Goal: Task Accomplishment & Management: Manage account settings

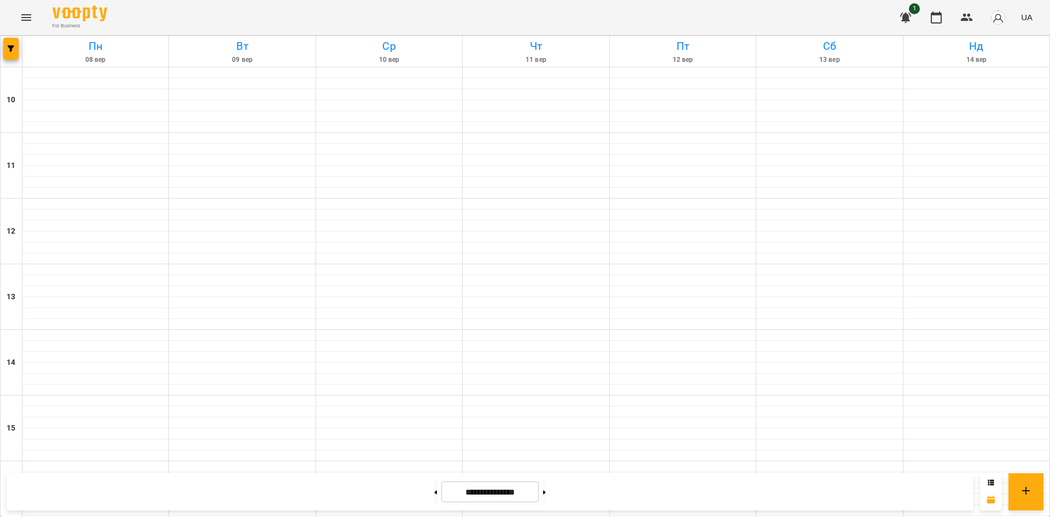
scroll to position [453, 0]
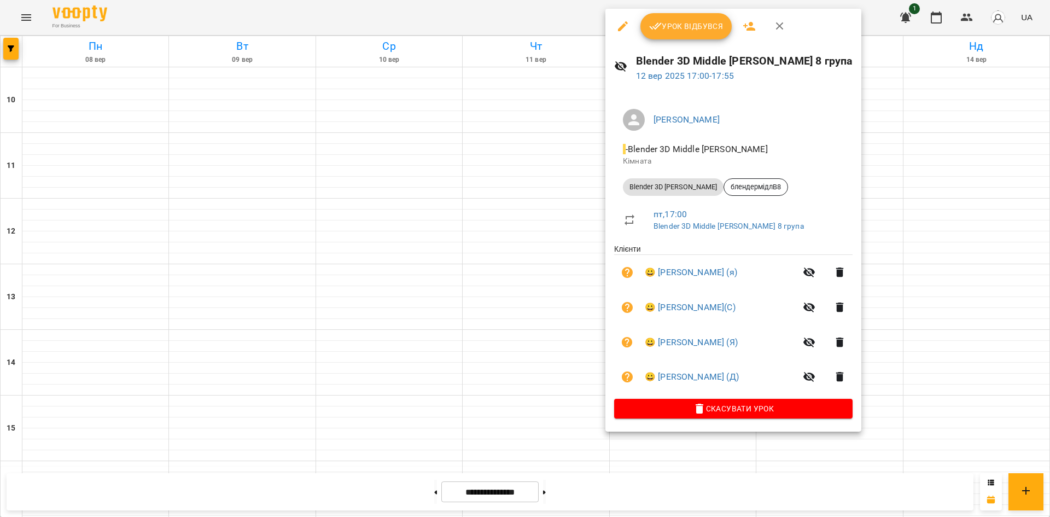
click at [908, 144] on div at bounding box center [525, 258] width 1050 height 517
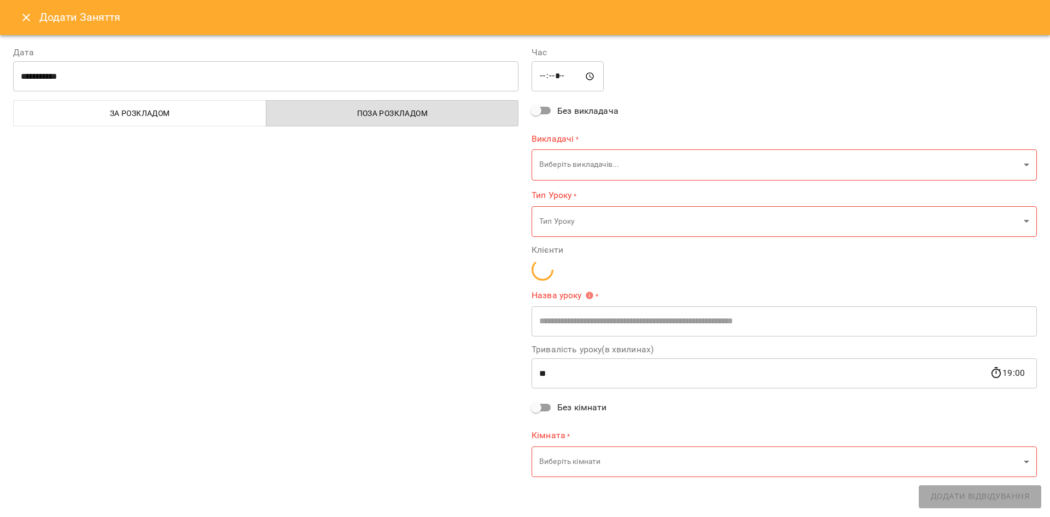
type input "**********"
type input "**"
type input "**********"
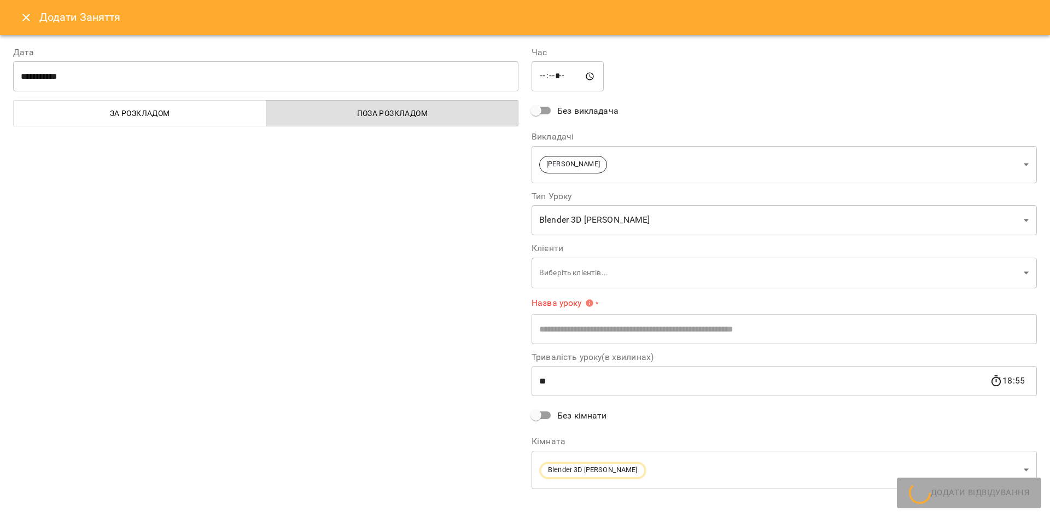
click at [35, 15] on button "Close" at bounding box center [26, 17] width 26 height 26
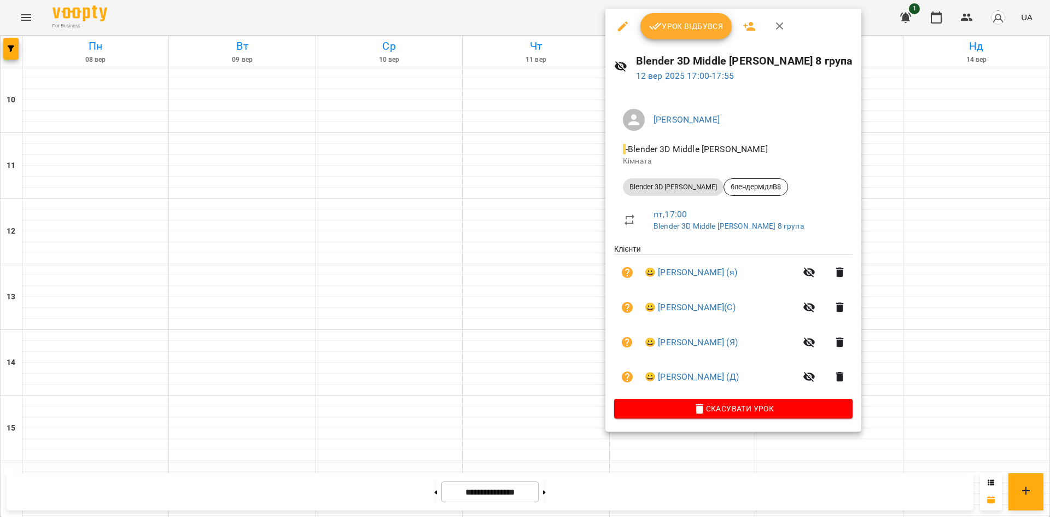
drag, startPoint x: 903, startPoint y: 127, endPoint x: 774, endPoint y: 114, distance: 129.8
click at [900, 127] on div at bounding box center [525, 258] width 1050 height 517
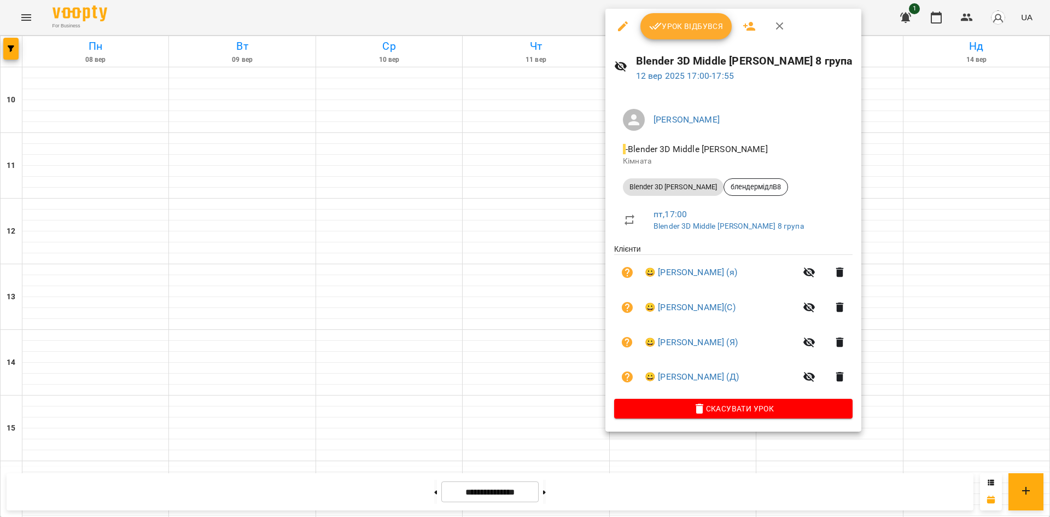
click at [898, 122] on div at bounding box center [525, 258] width 1050 height 517
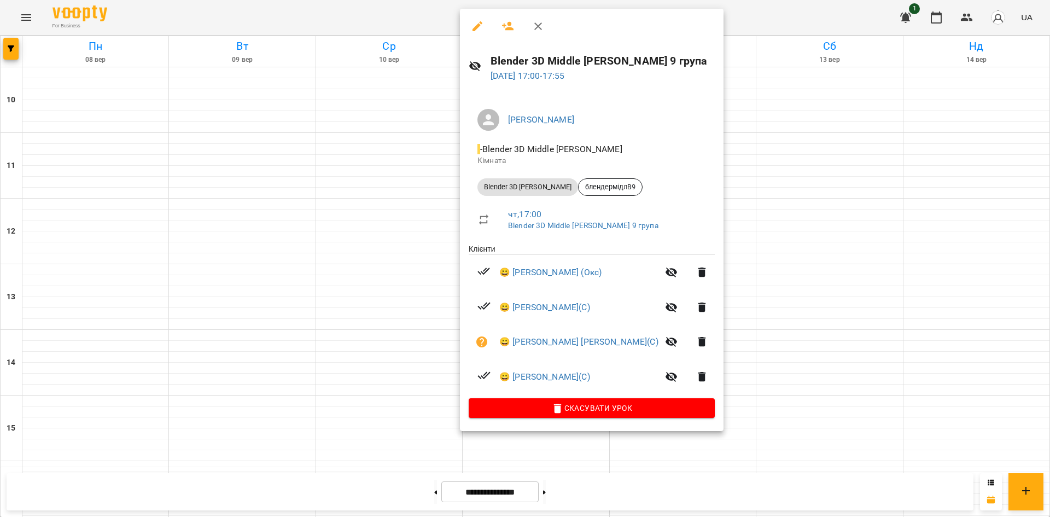
click at [884, 139] on div at bounding box center [525, 258] width 1050 height 517
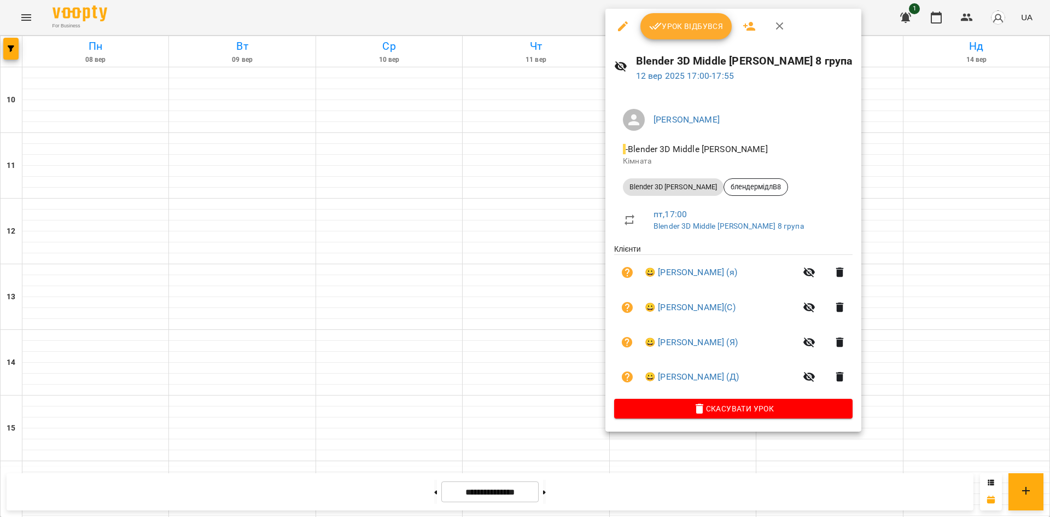
click at [913, 127] on div at bounding box center [525, 258] width 1050 height 517
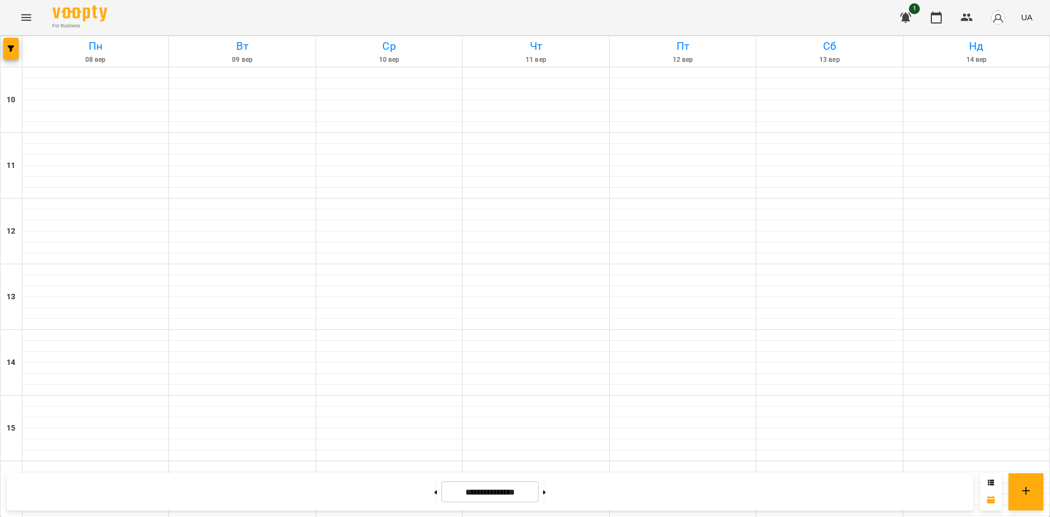
scroll to position [343, 0]
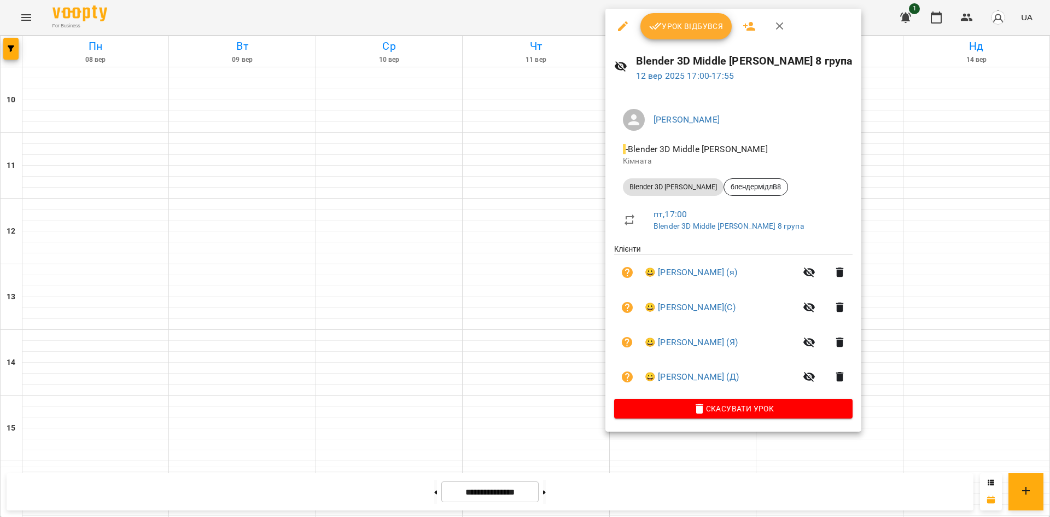
click at [623, 30] on icon "button" at bounding box center [622, 26] width 13 height 13
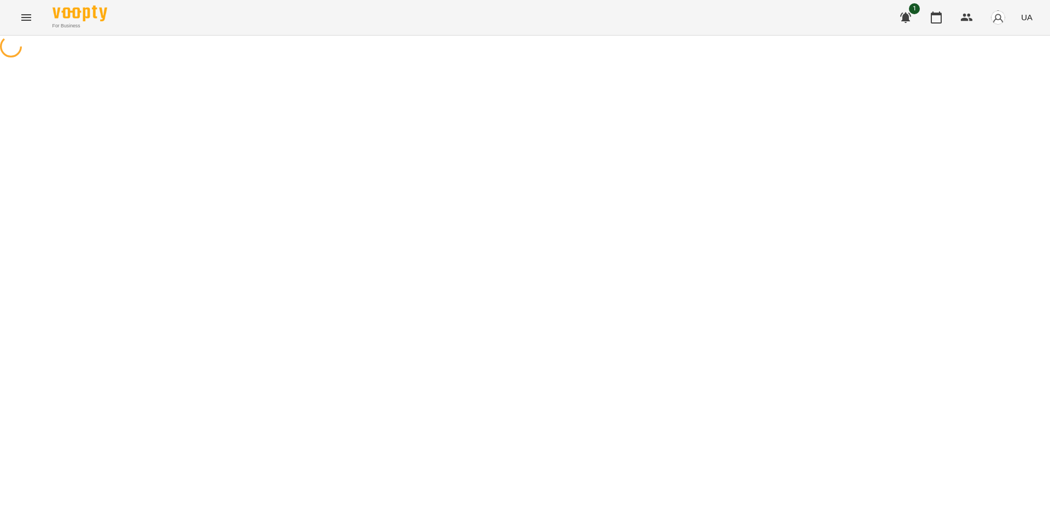
select select "**********"
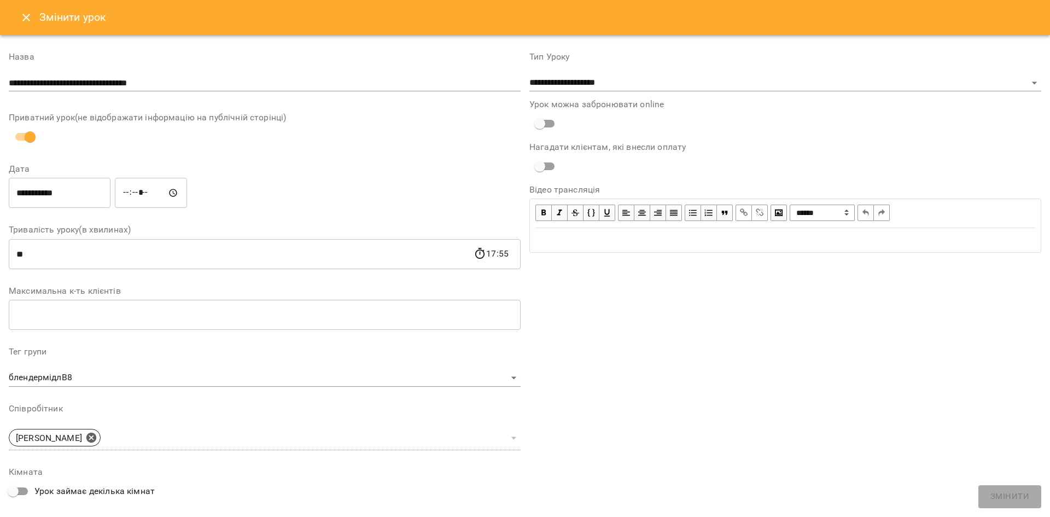
click at [26, 16] on icon "Close" at bounding box center [26, 18] width 8 height 8
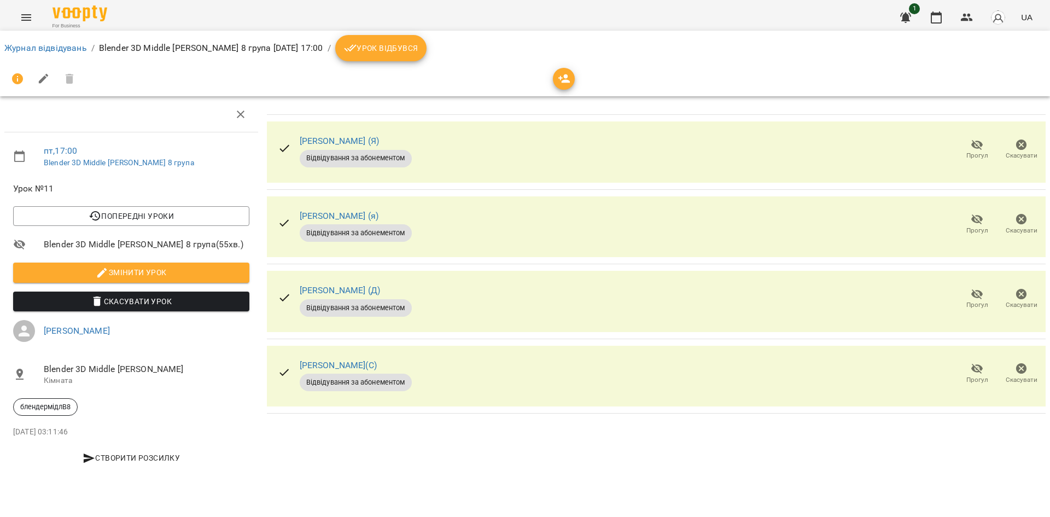
click at [418, 45] on span "Урок відбувся" at bounding box center [381, 48] width 74 height 13
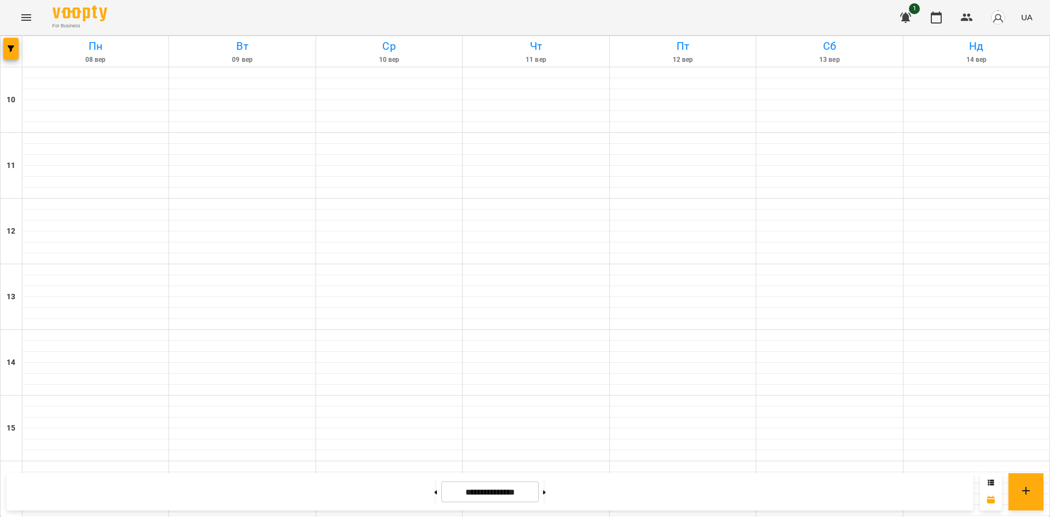
scroll to position [437, 0]
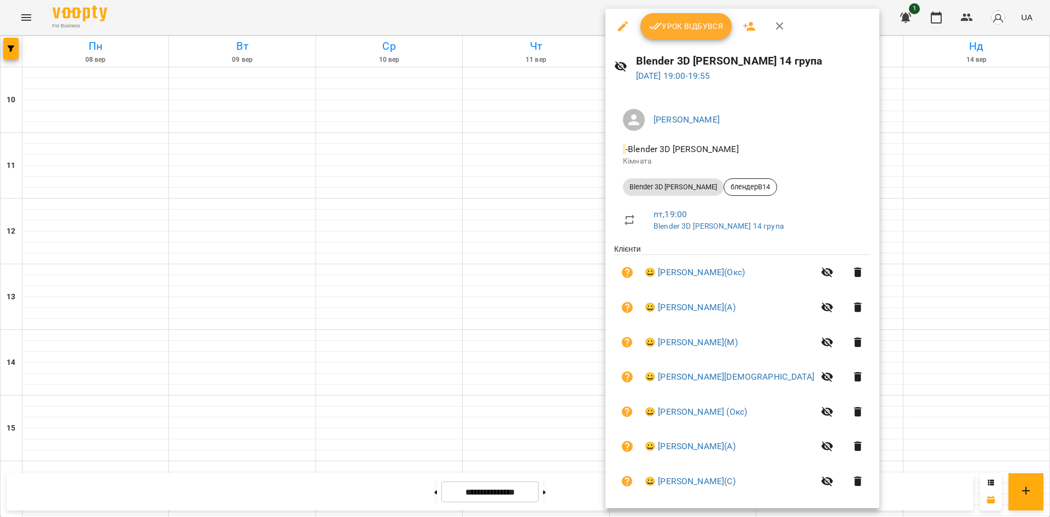
click at [912, 224] on div at bounding box center [525, 258] width 1050 height 517
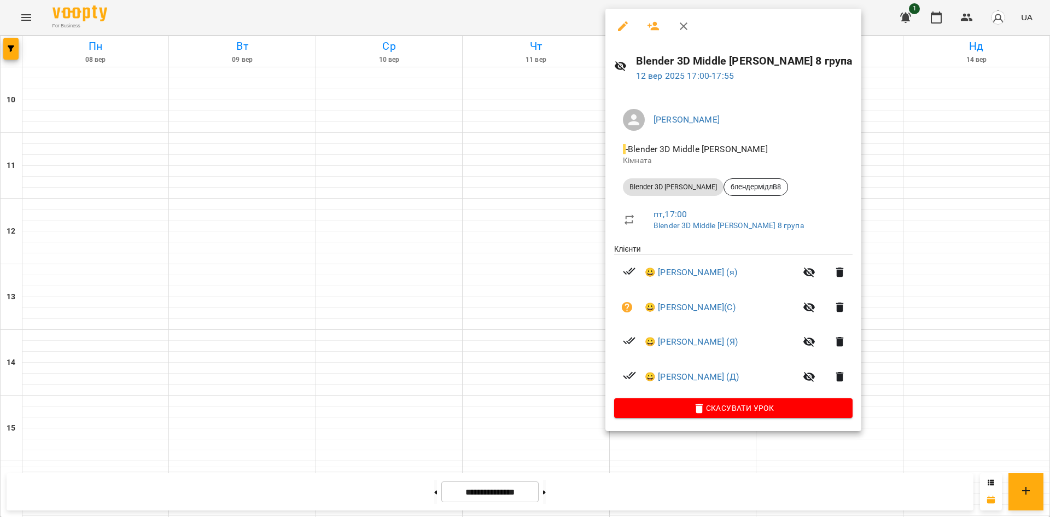
click at [623, 35] on button "button" at bounding box center [623, 26] width 26 height 26
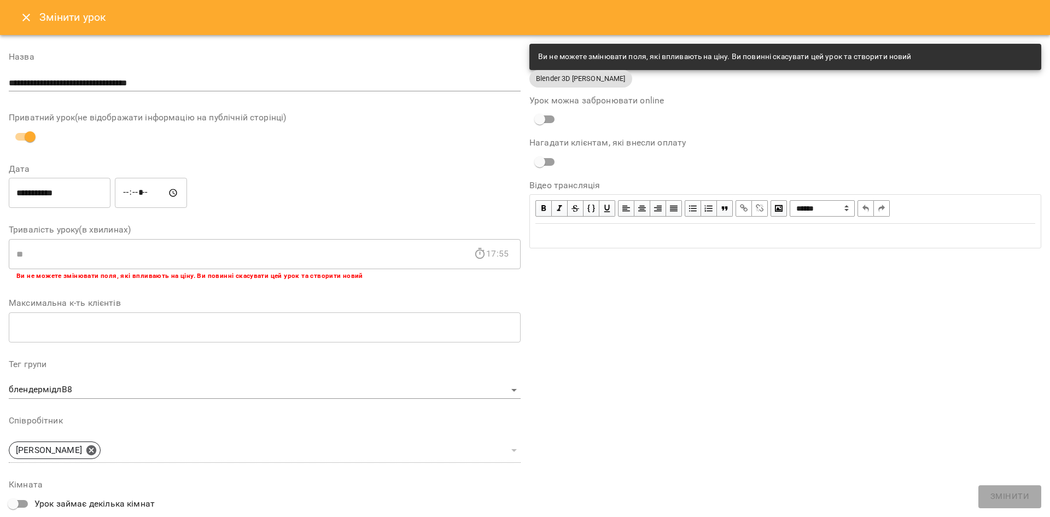
click at [22, 26] on button "Close" at bounding box center [26, 17] width 26 height 26
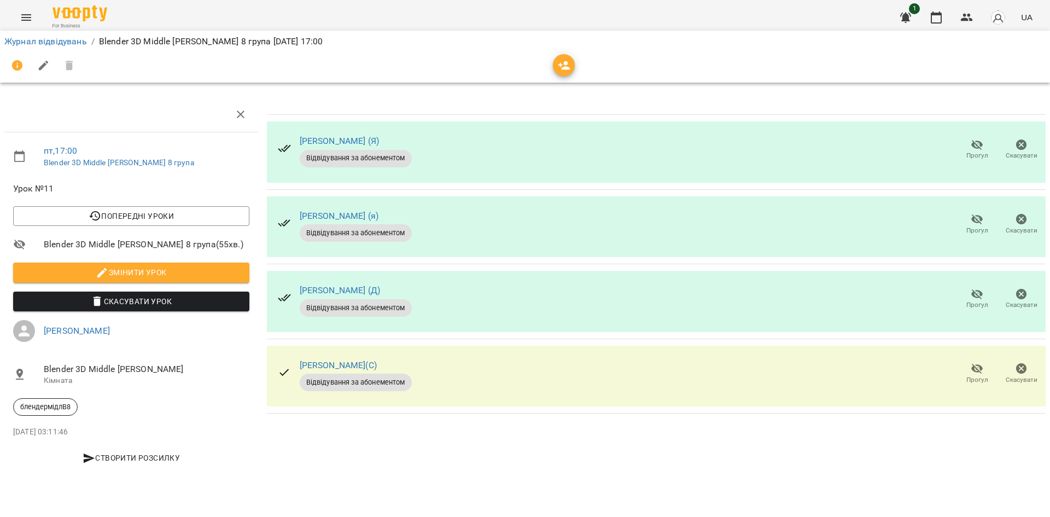
click at [967, 290] on span "Прогул" at bounding box center [976, 299] width 31 height 22
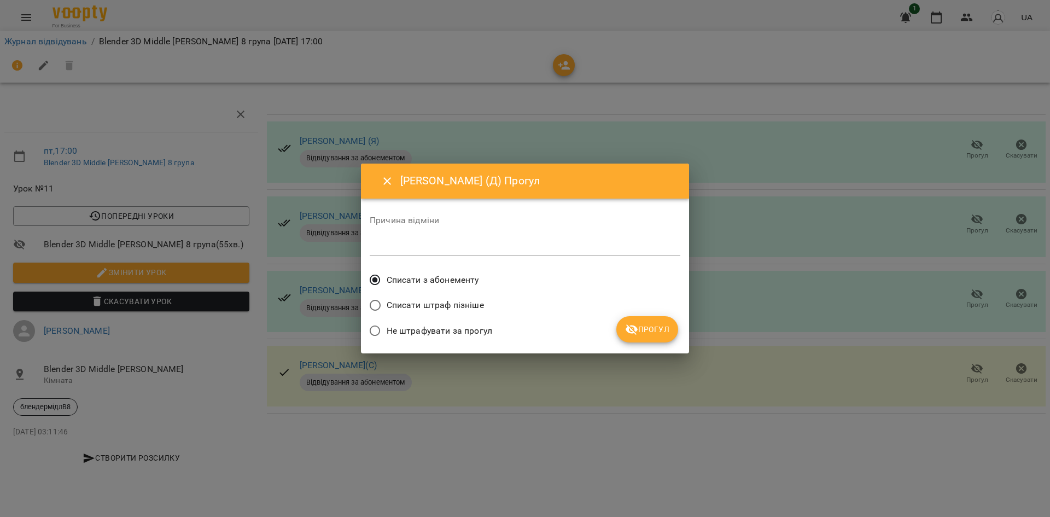
click at [628, 325] on icon "submit" at bounding box center [631, 329] width 13 height 13
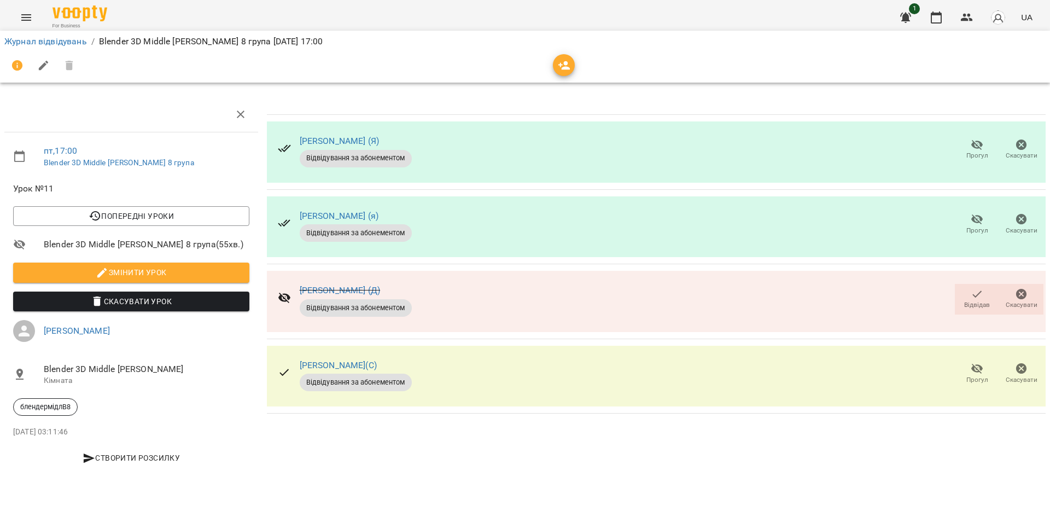
click at [968, 215] on span "Прогул" at bounding box center [976, 224] width 31 height 22
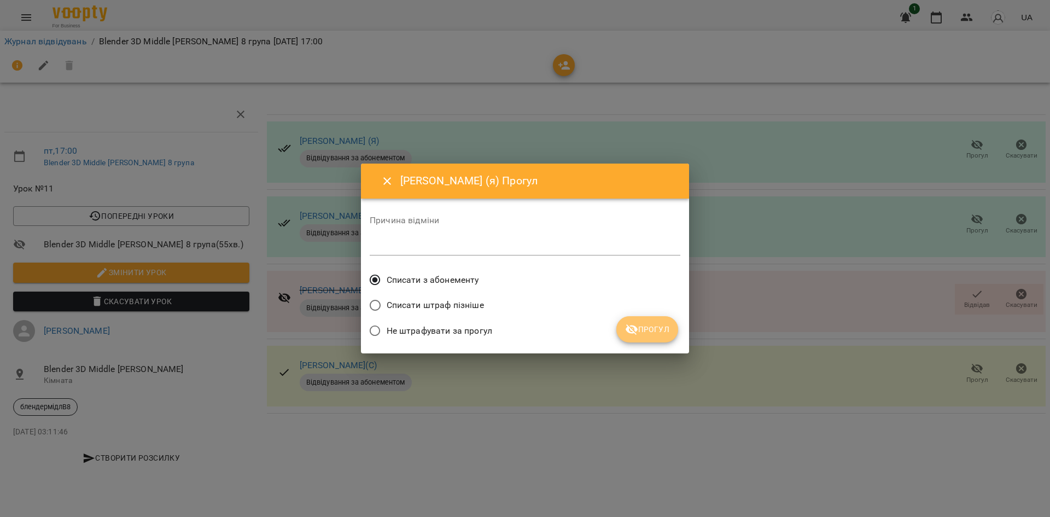
click at [641, 318] on button "Прогул" at bounding box center [647, 329] width 62 height 26
